Goal: Task Accomplishment & Management: Complete application form

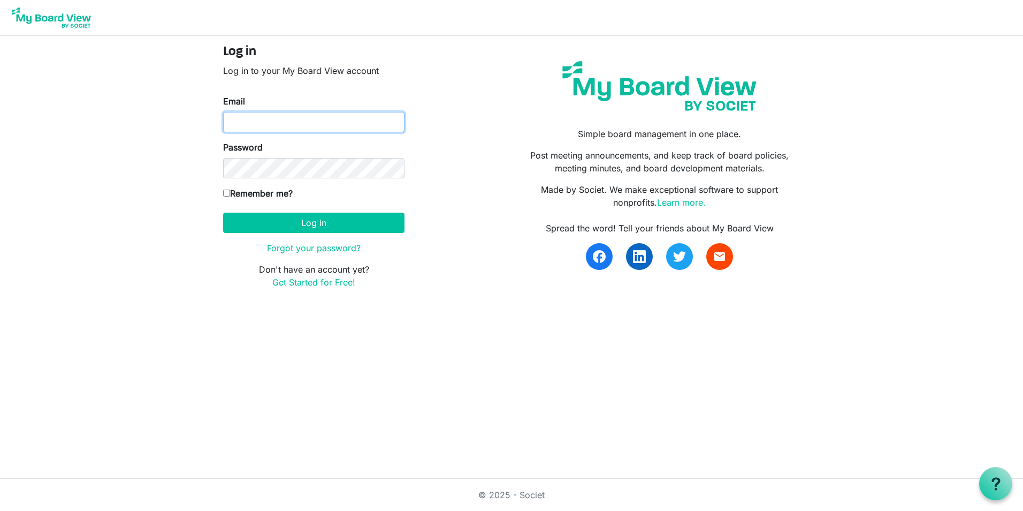
type input "[EMAIL_ADDRESS][DOMAIN_NAME]"
click at [238, 189] on label "Remember me?" at bounding box center [258, 193] width 70 height 13
click at [230, 189] on input "Remember me?" at bounding box center [226, 192] width 7 height 7
checkbox input "true"
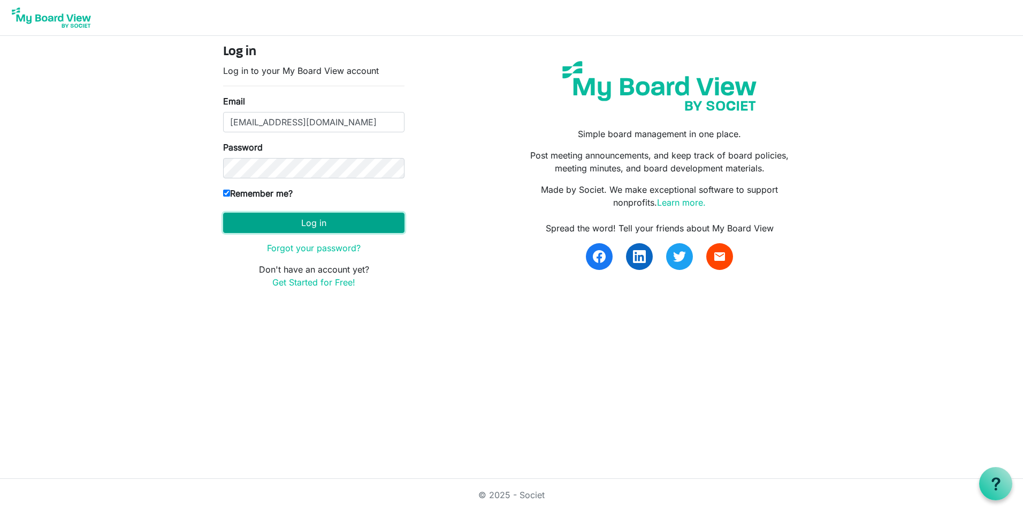
click at [262, 226] on button "Log in" at bounding box center [313, 222] width 181 height 20
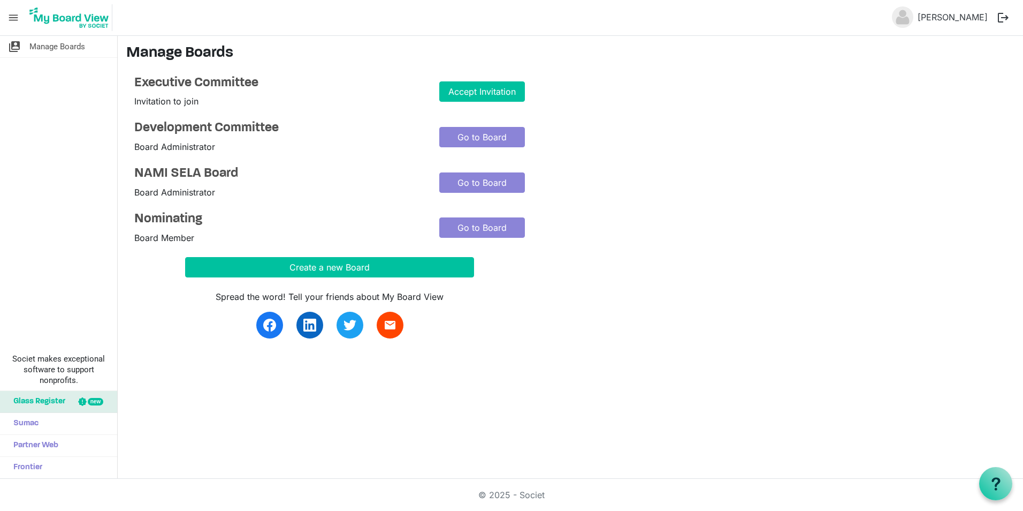
click at [481, 80] on div "Accept Invitation" at bounding box center [482, 91] width 102 height 33
click at [477, 89] on link "Accept Invitation" at bounding box center [482, 91] width 86 height 20
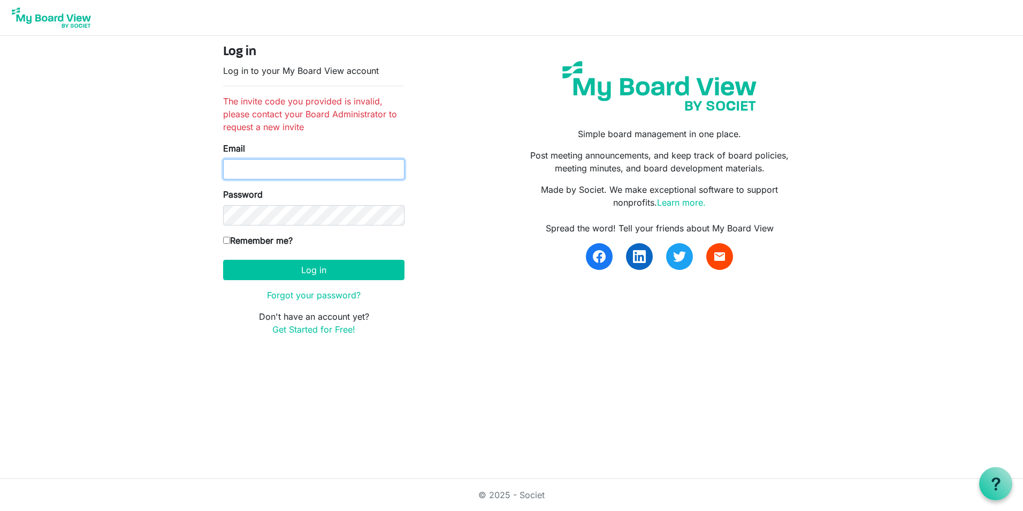
type input "mgregoire@namisela.org"
click at [234, 242] on label "Remember me?" at bounding box center [258, 240] width 70 height 13
click at [230, 242] on input "Remember me?" at bounding box center [226, 240] width 7 height 7
checkbox input "true"
click at [273, 280] on form "Log in Log in to your My Board View account The invite code you provided is inv…" at bounding box center [313, 189] width 181 height 291
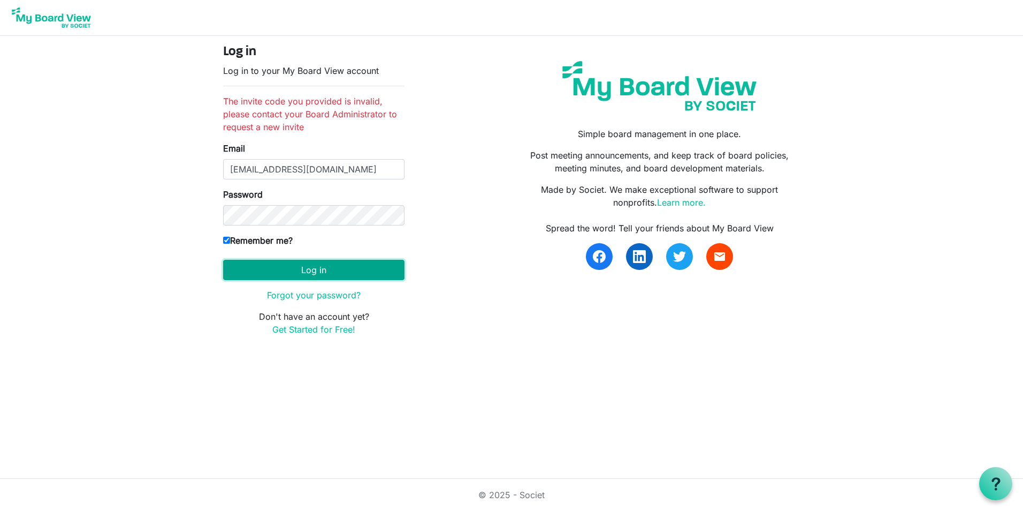
click at [283, 270] on button "Log in" at bounding box center [313, 270] width 181 height 20
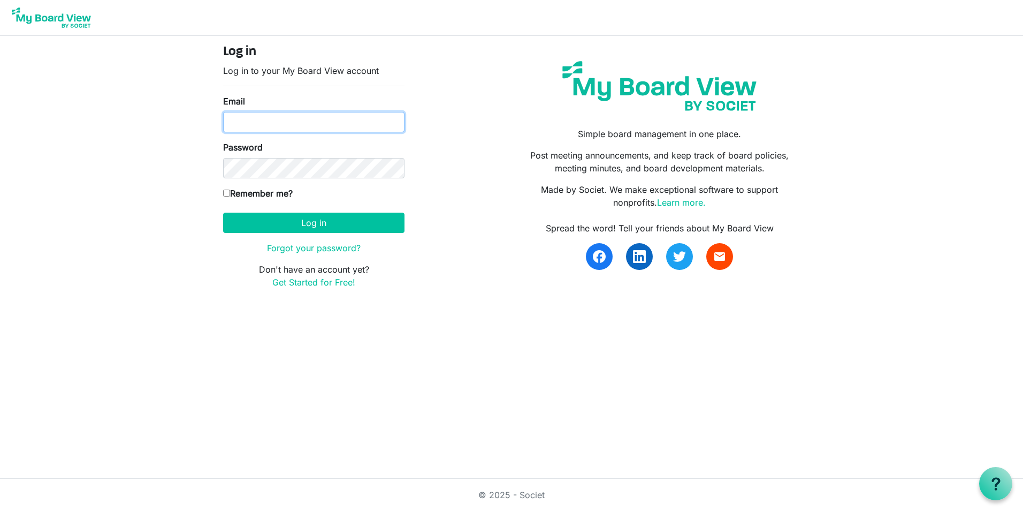
type input "[EMAIL_ADDRESS][DOMAIN_NAME]"
click at [257, 194] on label "Remember me?" at bounding box center [258, 193] width 70 height 13
click at [230, 194] on input "Remember me?" at bounding box center [226, 192] width 7 height 7
checkbox input "true"
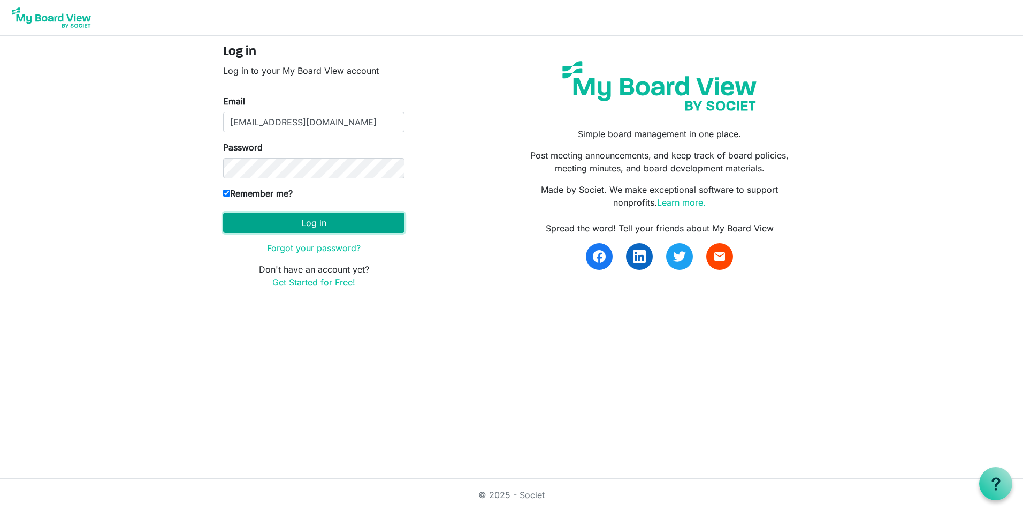
click at [266, 224] on button "Log in" at bounding box center [313, 222] width 181 height 20
